Goal: Browse casually: Explore the website without a specific task or goal

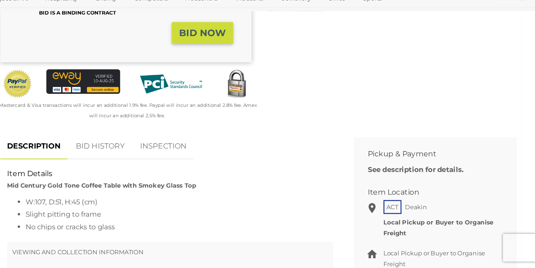
scroll to position [200, 0]
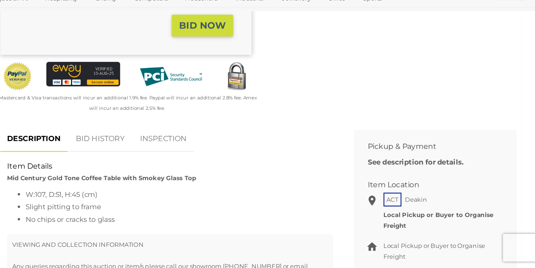
click at [160, 153] on link "BID HISTORY" at bounding box center [185, 164] width 51 height 22
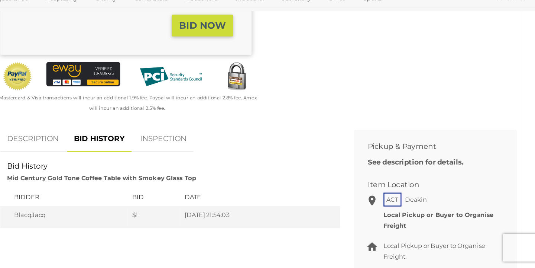
click at [104, 153] on link "DESCRIPTION" at bounding box center [130, 164] width 53 height 22
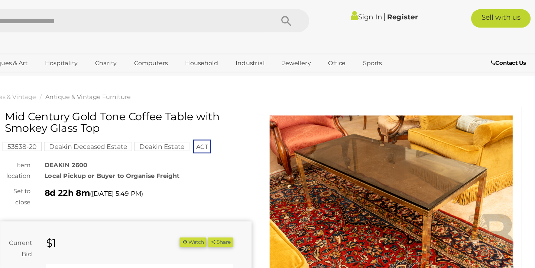
scroll to position [0, 0]
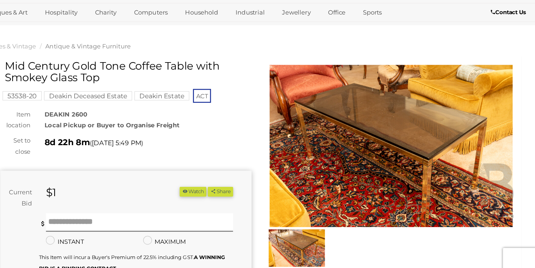
click at [318, 118] on img at bounding box center [419, 158] width 203 height 131
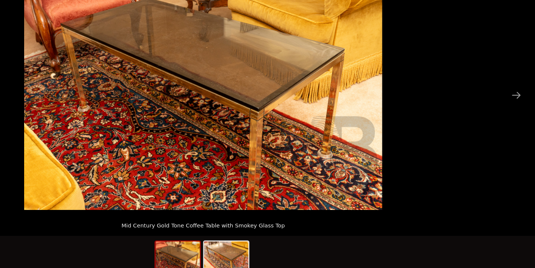
click at [197, 89] on img at bounding box center [267, 113] width 289 height 192
click at [268, 235] on img at bounding box center [286, 249] width 36 height 28
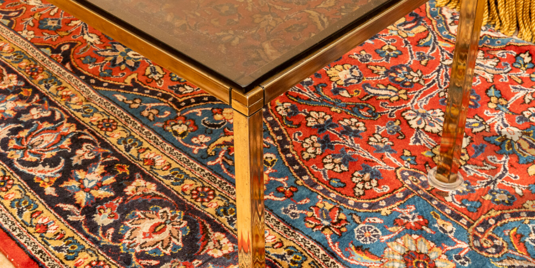
scroll to position [6, 0]
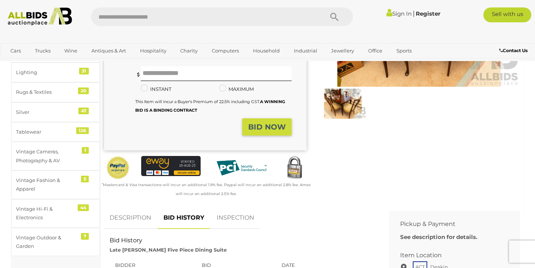
scroll to position [125, 0]
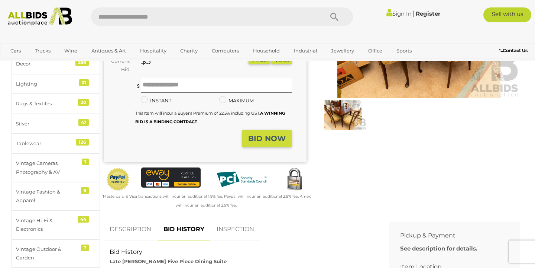
click at [130, 237] on link "DESCRIPTION" at bounding box center [130, 229] width 53 height 22
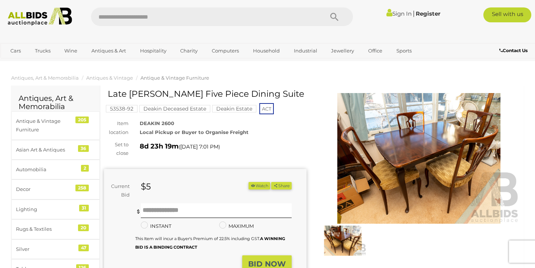
scroll to position [0, 0]
